Goal: Entertainment & Leisure: Browse casually

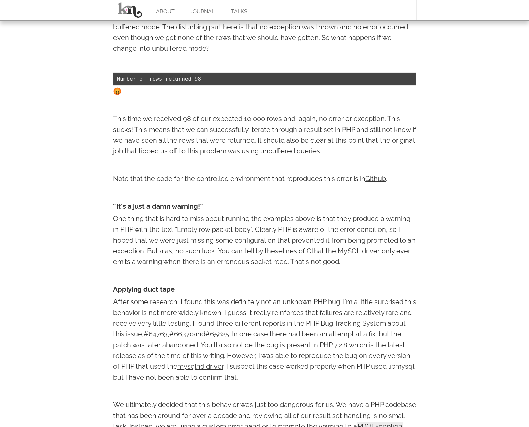
scroll to position [1518, 0]
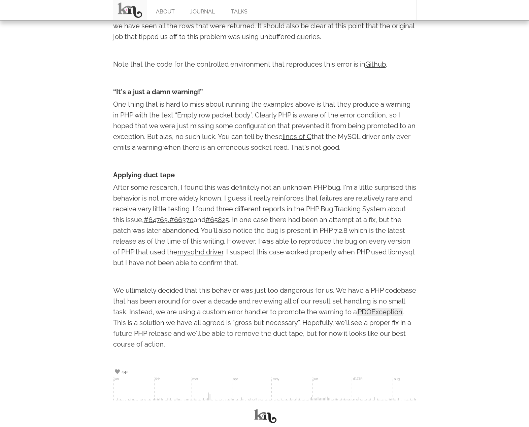
click at [136, 12] on link at bounding box center [130, 10] width 34 height 20
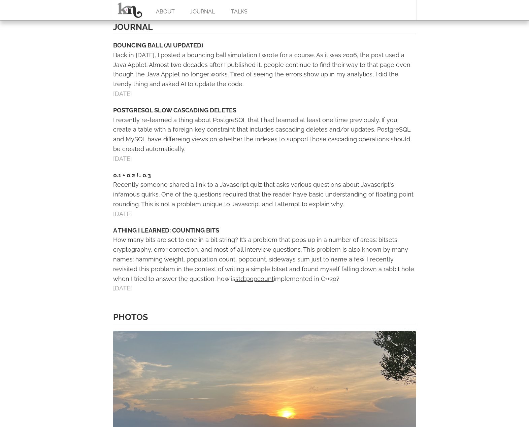
scroll to position [365, 0]
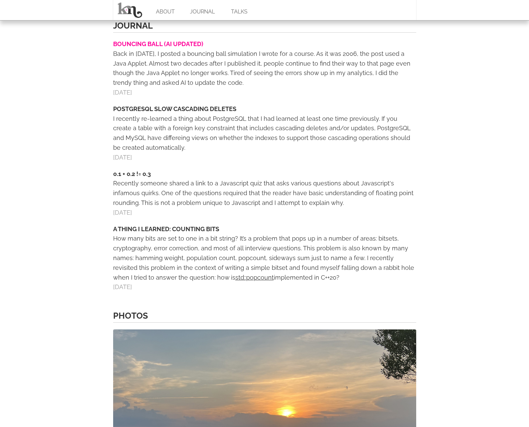
click at [146, 40] on link "BOUNCING BALL (AI UPDATED)" at bounding box center [158, 43] width 90 height 7
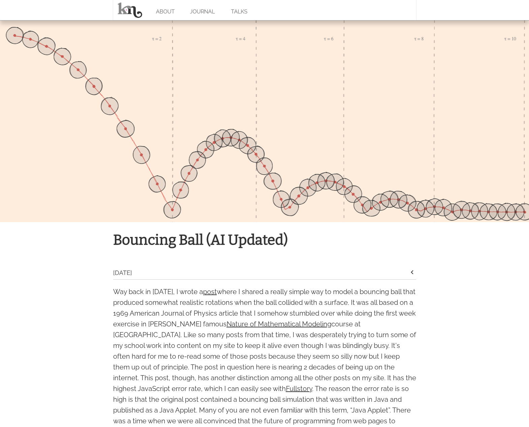
click at [205, 97] on div at bounding box center [264, 121] width 529 height 202
click at [217, 293] on link "post" at bounding box center [210, 292] width 14 height 8
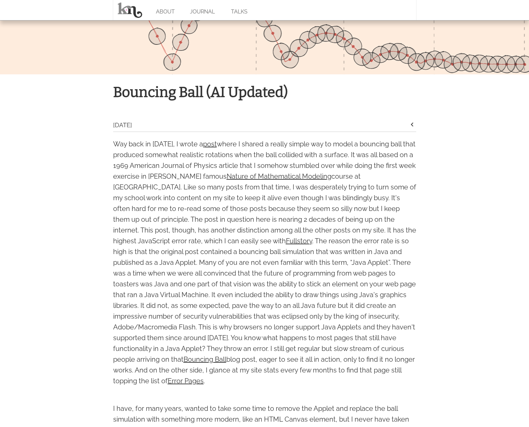
scroll to position [148, 0]
click at [183, 359] on link "Bouncing Ball" at bounding box center [204, 359] width 43 height 8
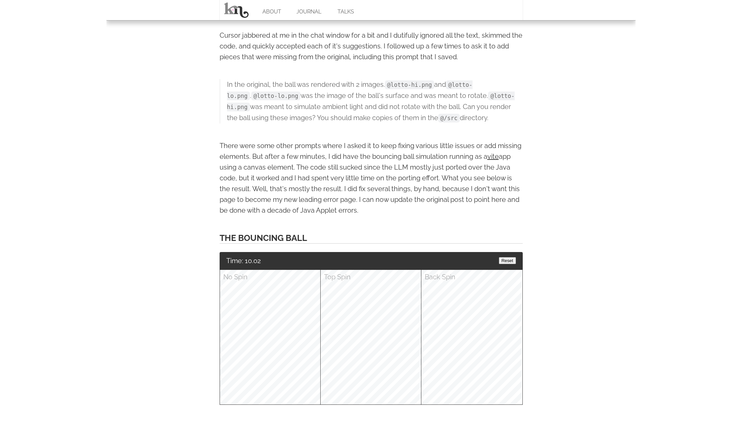
scroll to position [739, 0]
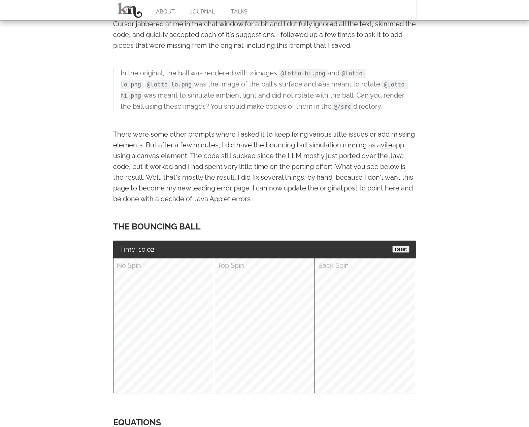
click at [387, 241] on div "Time: 10.02 Reset" at bounding box center [264, 250] width 303 height 18
click at [397, 246] on button "Reset" at bounding box center [400, 249] width 17 height 7
click at [403, 246] on button "Reset" at bounding box center [400, 249] width 17 height 7
click at [405, 246] on button "Reset" at bounding box center [400, 249] width 17 height 7
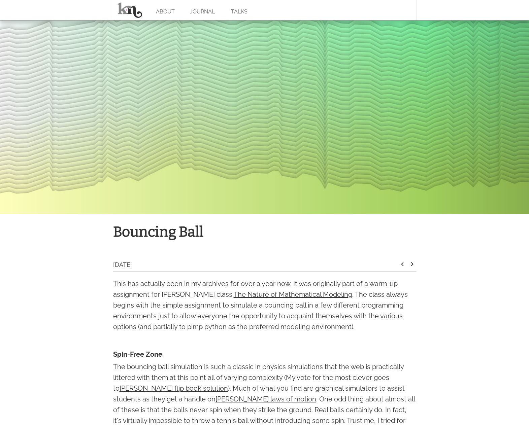
scroll to position [9, 0]
